Goal: Entertainment & Leisure: Consume media (video, audio)

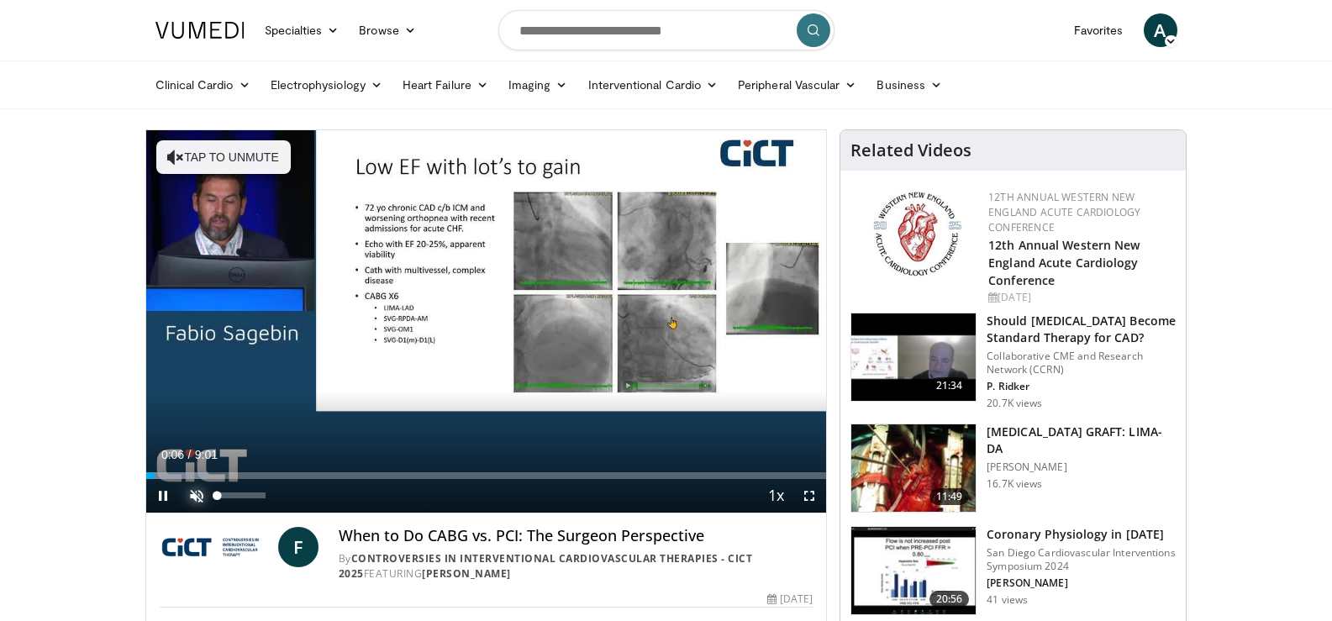
click at [202, 492] on span "Video Player" at bounding box center [197, 496] width 34 height 34
click at [235, 494] on div "37%" at bounding box center [242, 495] width 48 height 6
click at [243, 494] on div "53%" at bounding box center [242, 495] width 48 height 6
click at [810, 499] on span "Video Player" at bounding box center [809, 496] width 34 height 34
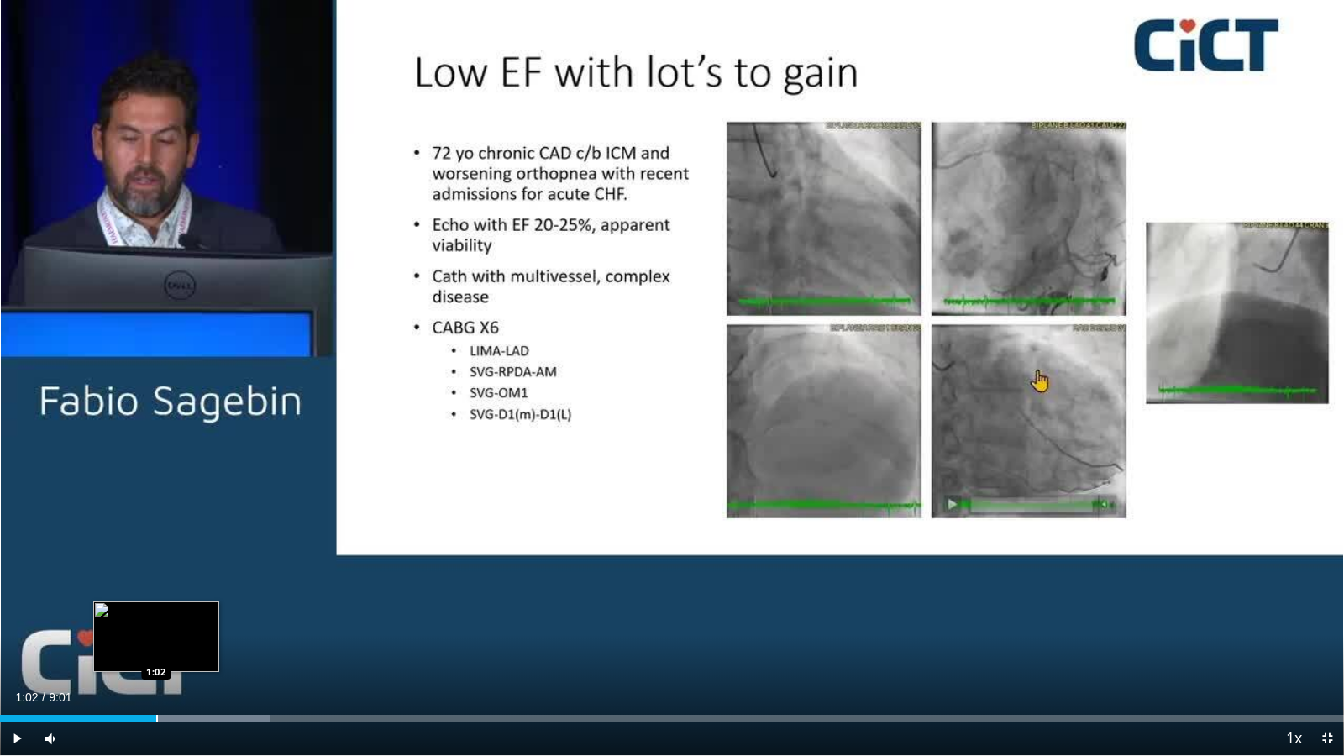
click at [156, 620] on div "Loaded : 20.13% 1:02 1:02" at bounding box center [672, 718] width 1344 height 7
click at [202, 620] on video-js "**********" at bounding box center [672, 378] width 1344 height 756
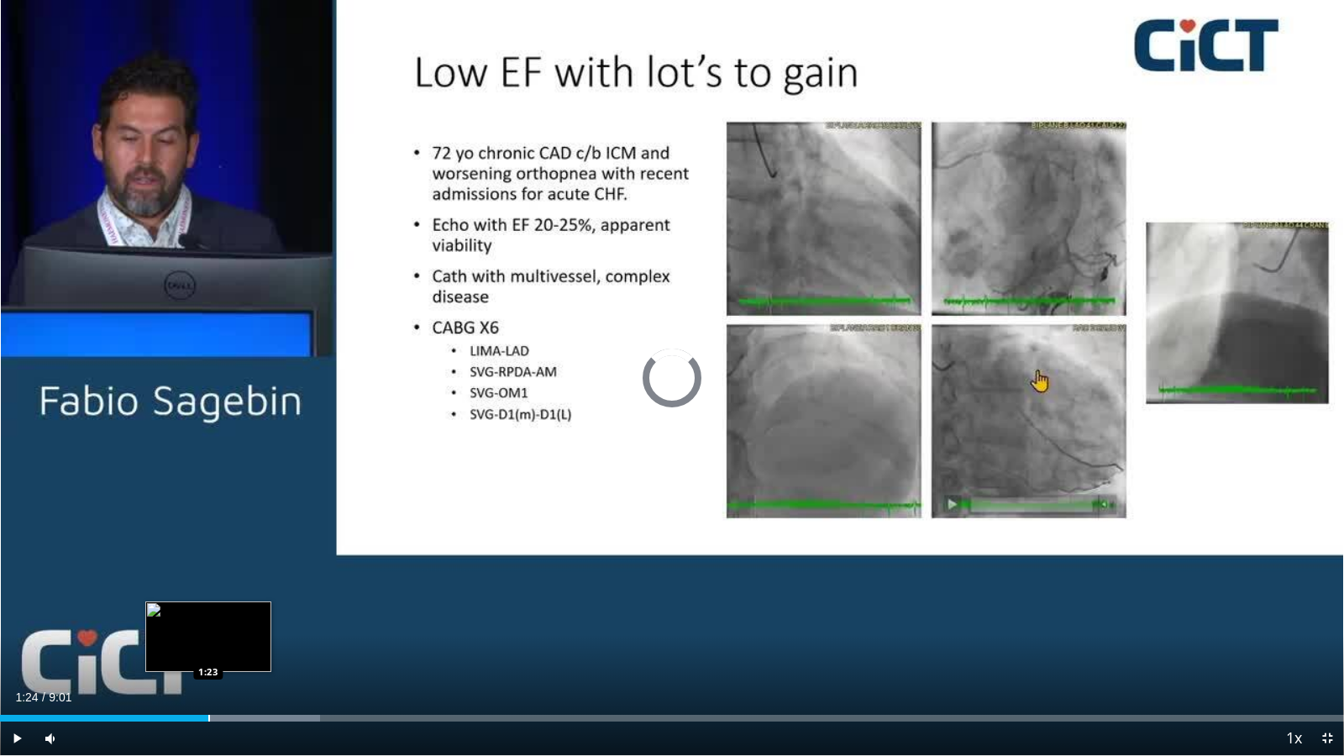
click at [209, 620] on div "Progress Bar" at bounding box center [209, 718] width 2 height 7
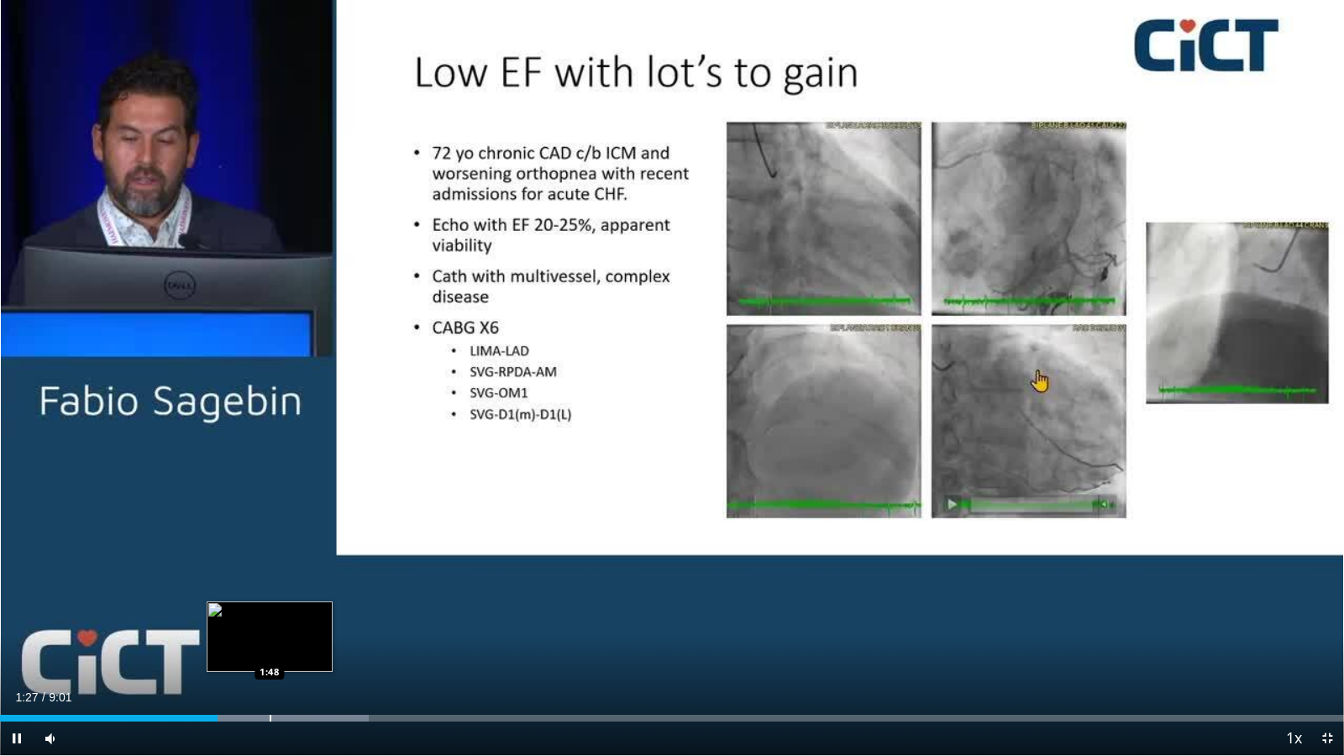
click at [270, 620] on div "Progress Bar" at bounding box center [271, 718] width 2 height 7
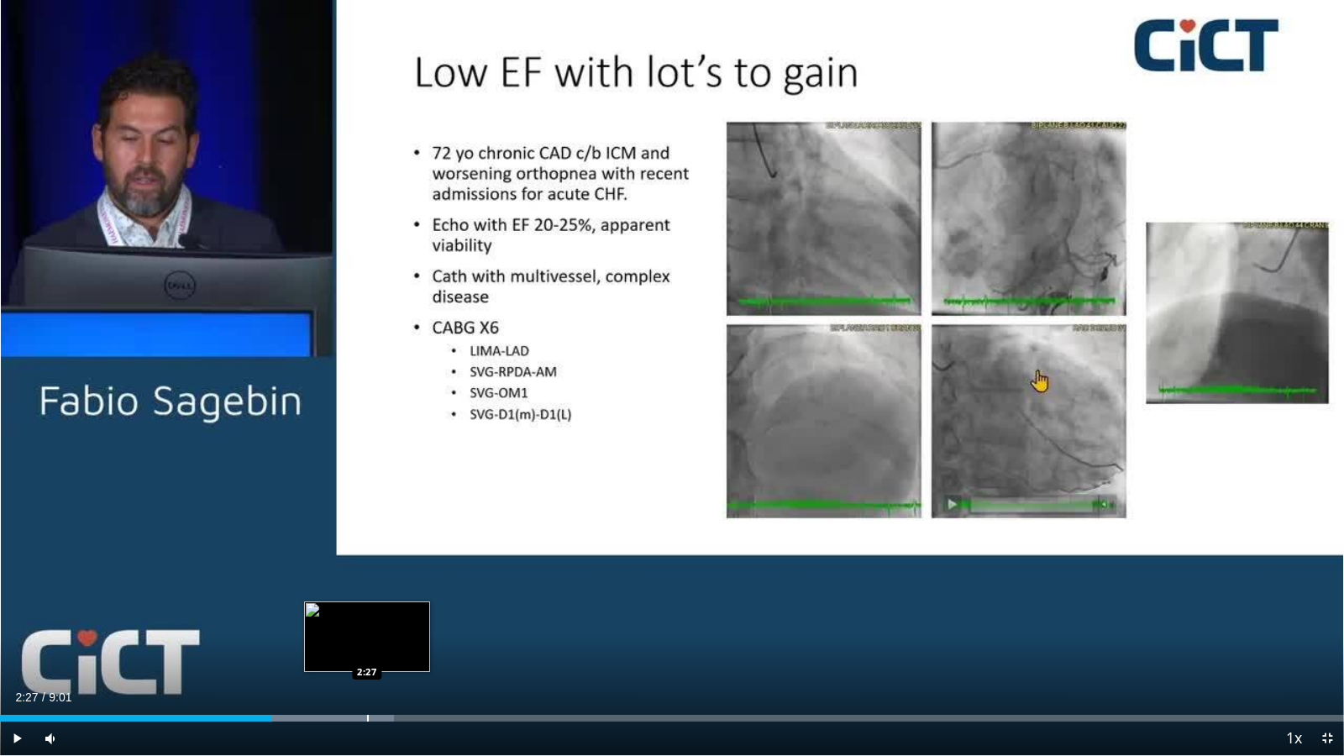
click at [366, 620] on div "Progress Bar" at bounding box center [295, 718] width 195 height 7
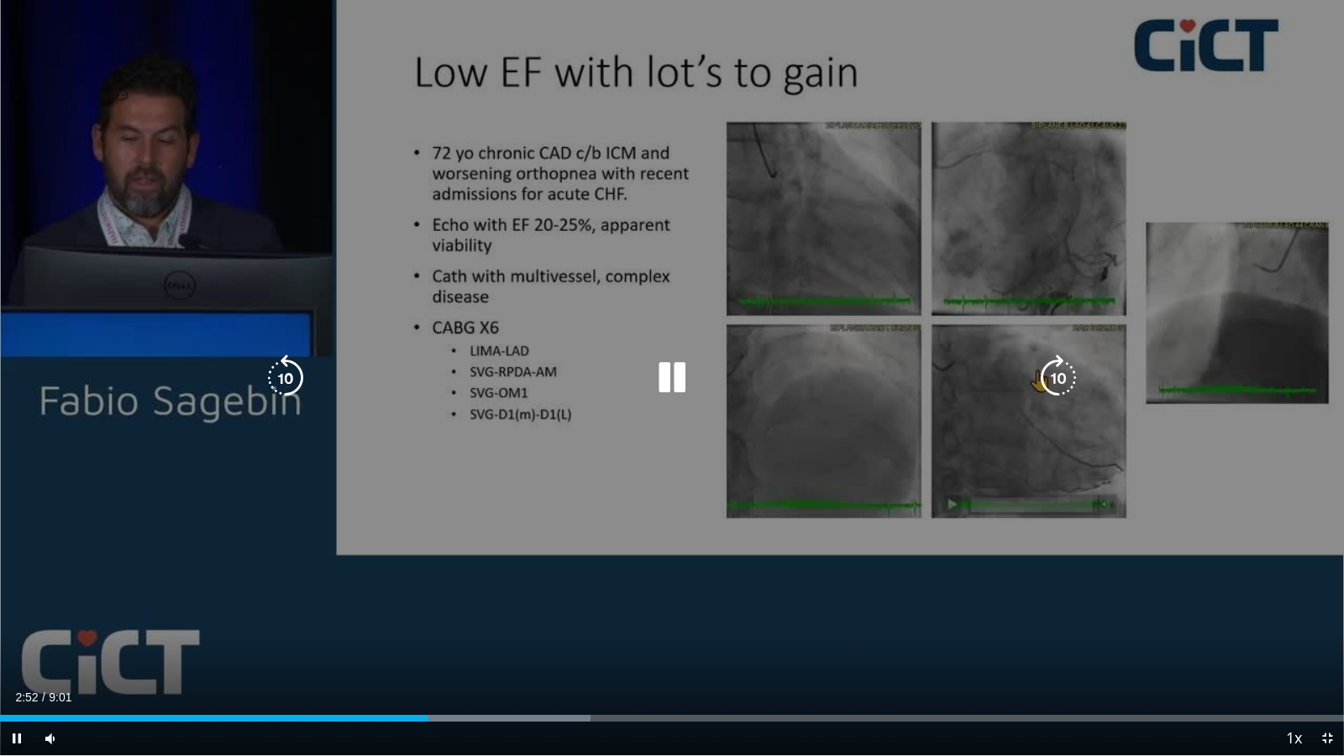
click at [670, 376] on icon "Video Player" at bounding box center [672, 378] width 47 height 47
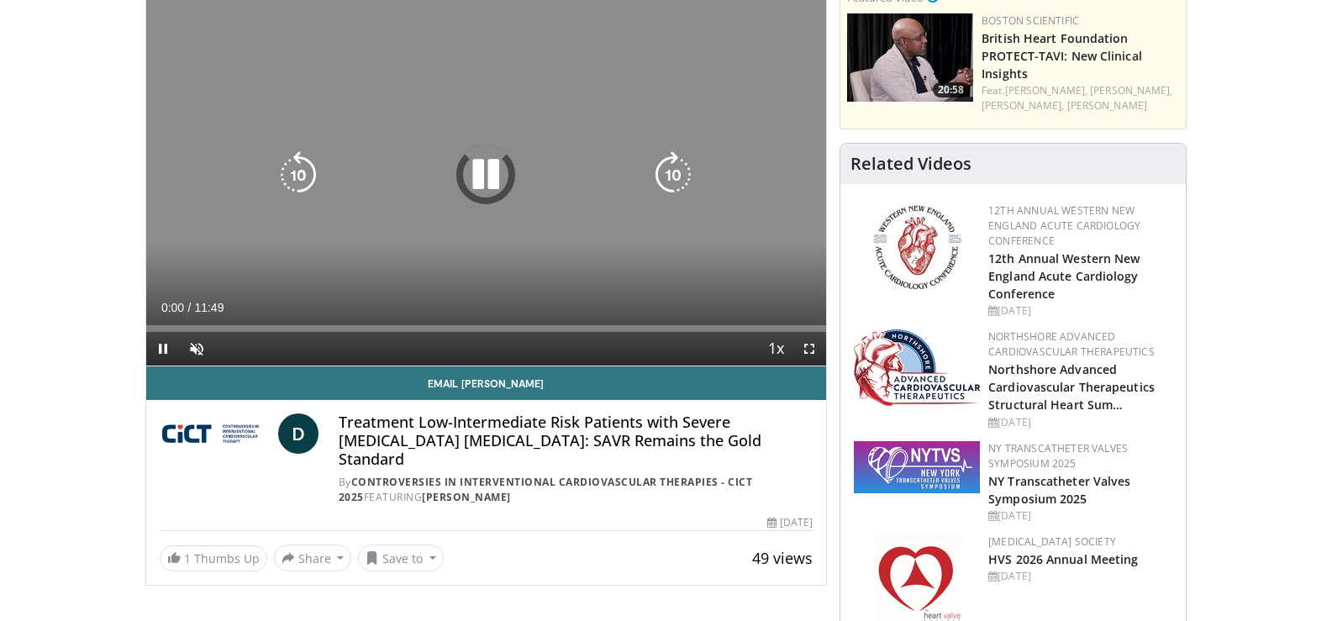
scroll to position [168, 0]
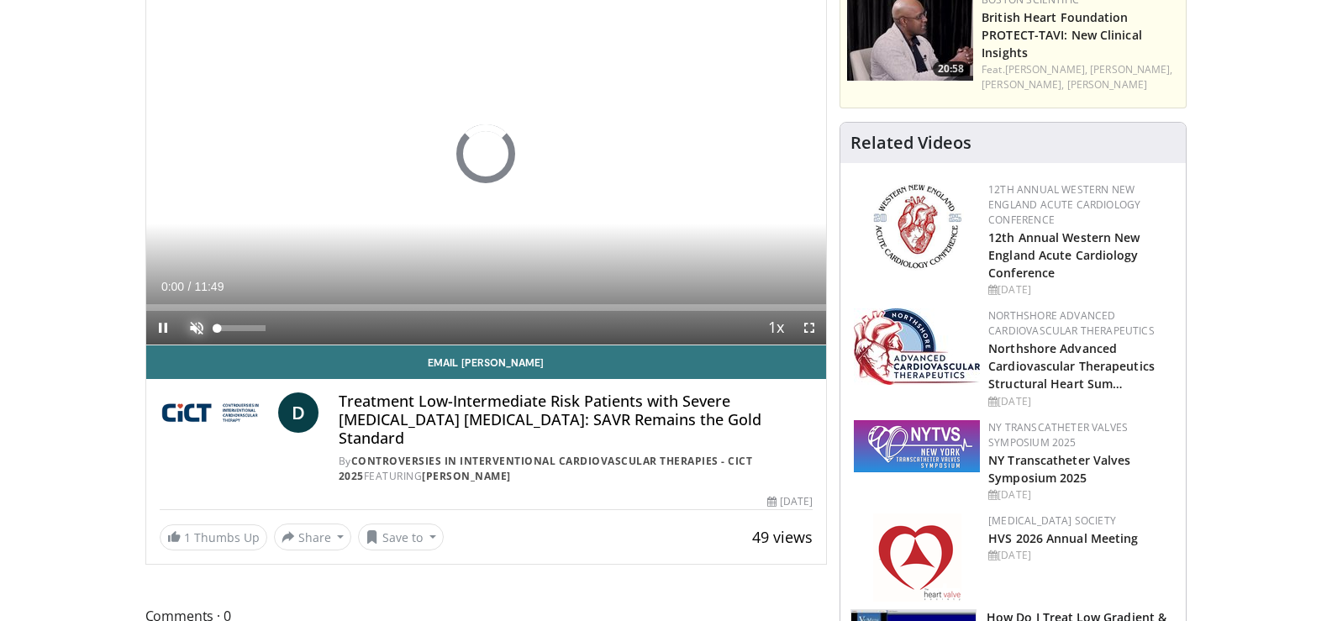
click at [192, 328] on span "Video Player" at bounding box center [197, 328] width 34 height 34
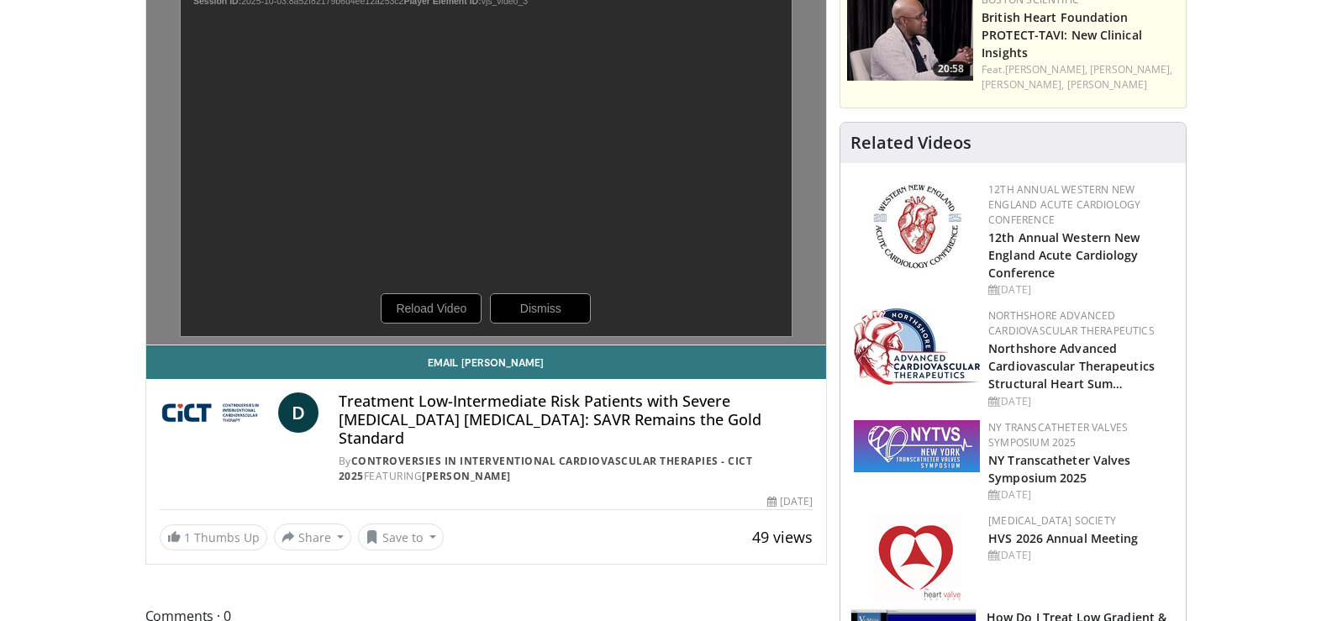
scroll to position [130, 0]
